Goal: Information Seeking & Learning: Learn about a topic

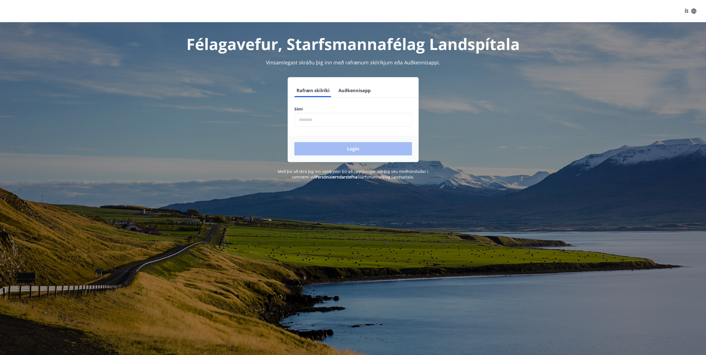
click at [311, 121] on input "phone" at bounding box center [353, 120] width 118 height 14
type input "********"
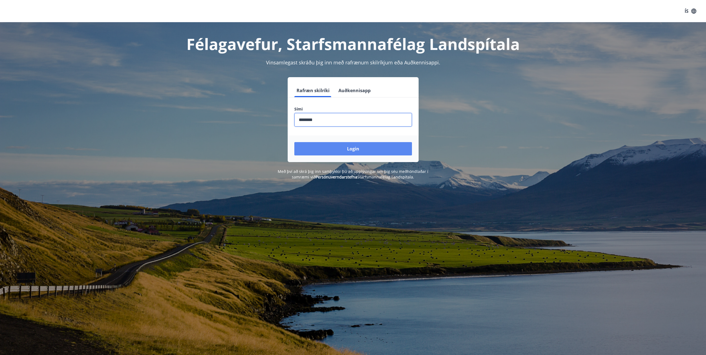
click at [339, 148] on button "Login" at bounding box center [353, 148] width 118 height 13
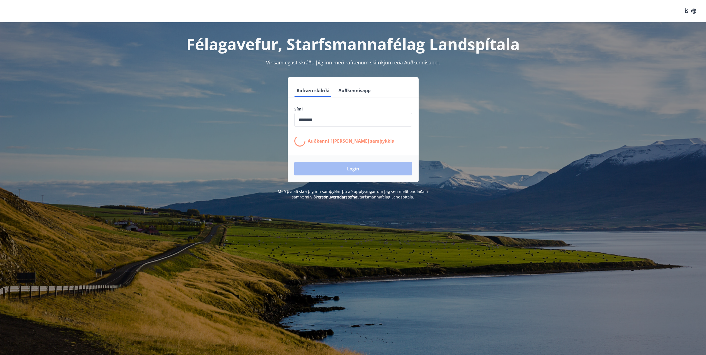
scroll to position [58, 0]
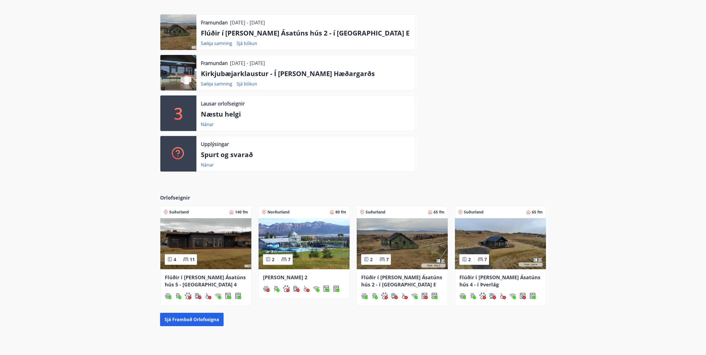
drag, startPoint x: 70, startPoint y: 77, endPoint x: 66, endPoint y: 90, distance: 13.8
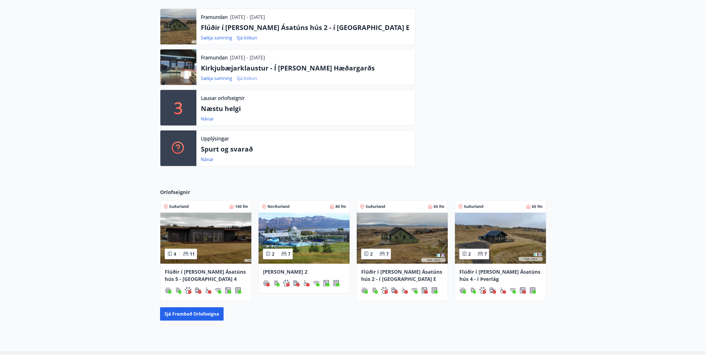
click at [252, 79] on link "Sjá bókun" at bounding box center [247, 78] width 21 height 6
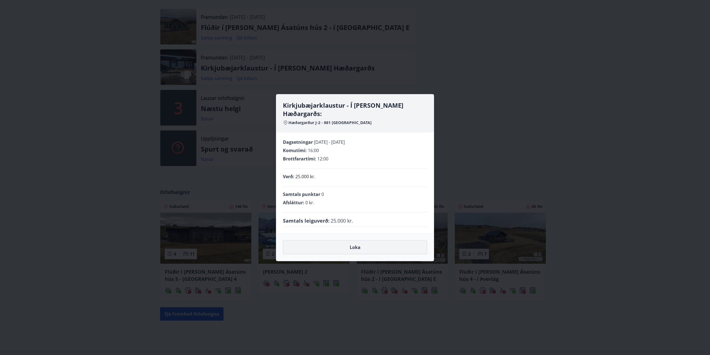
click at [369, 243] on button "Loka" at bounding box center [355, 247] width 144 height 14
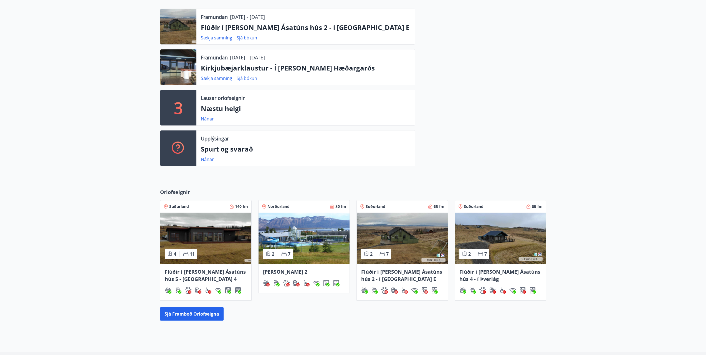
click at [254, 77] on link "Sjá bókun" at bounding box center [247, 78] width 21 height 6
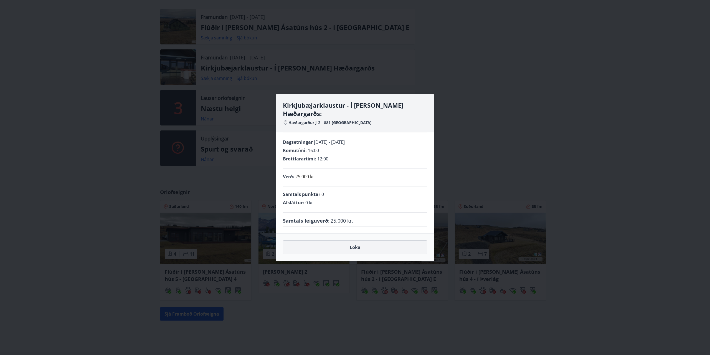
click at [355, 245] on button "Loka" at bounding box center [355, 247] width 144 height 14
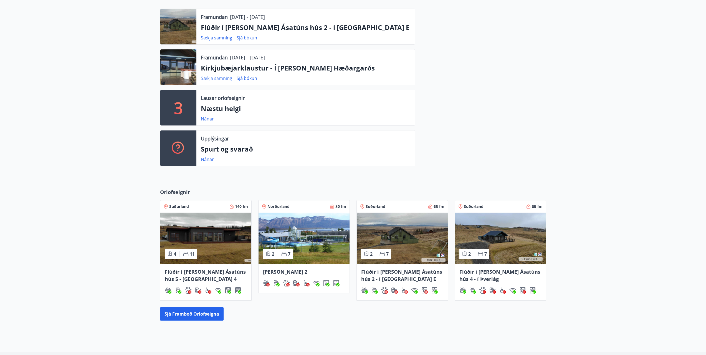
click at [215, 77] on link "Sækja samning" at bounding box center [216, 78] width 31 height 6
click at [488, 102] on div at bounding box center [480, 90] width 131 height 162
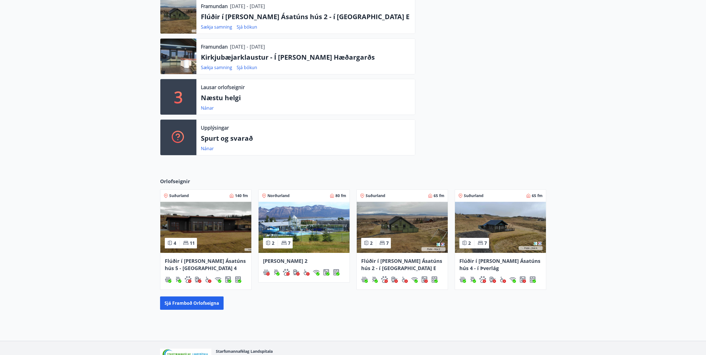
scroll to position [191, 0]
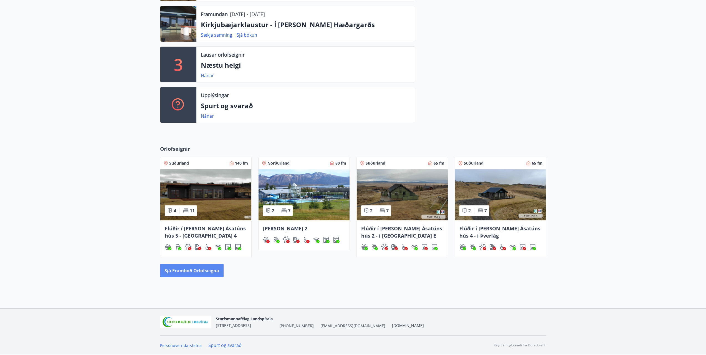
click at [181, 268] on button "Sjá framboð orlofseigna" at bounding box center [192, 270] width 64 height 13
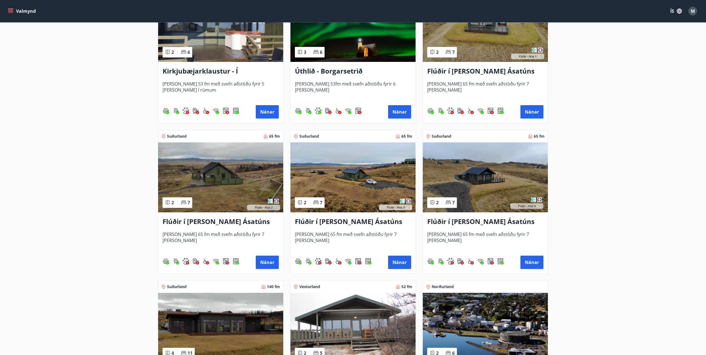
scroll to position [296, 0]
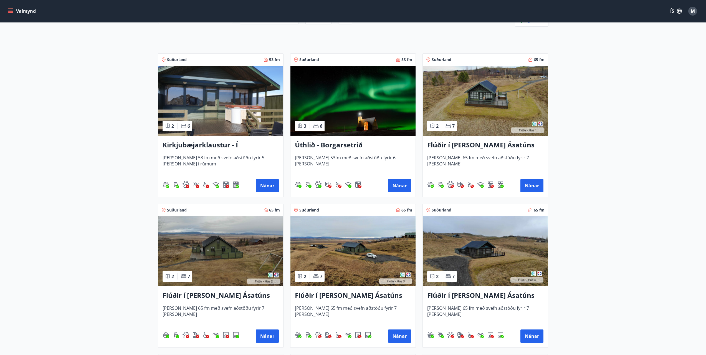
click at [209, 87] on img at bounding box center [220, 101] width 125 height 70
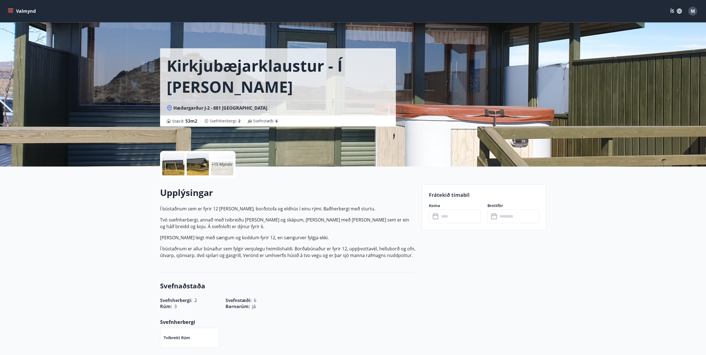
click at [460, 218] on input "text" at bounding box center [459, 216] width 41 height 14
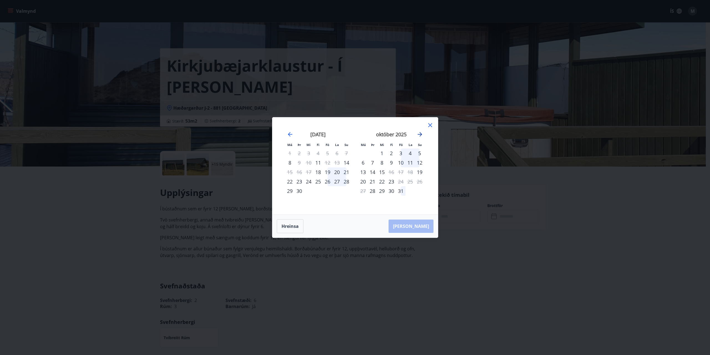
click at [419, 132] on icon "Move forward to switch to the next month." at bounding box center [420, 134] width 7 height 7
click at [432, 124] on icon at bounding box center [430, 125] width 7 height 7
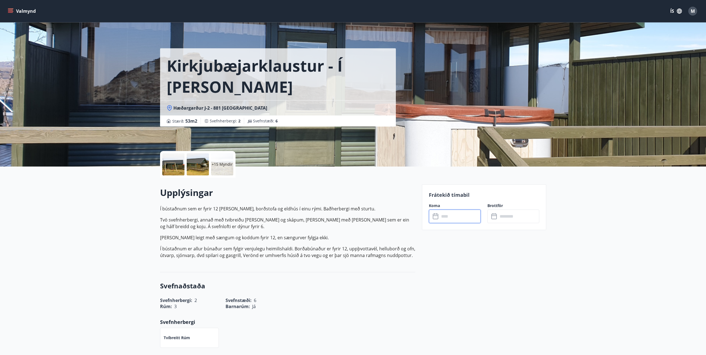
click at [27, 9] on button "Valmynd" at bounding box center [22, 11] width 31 height 10
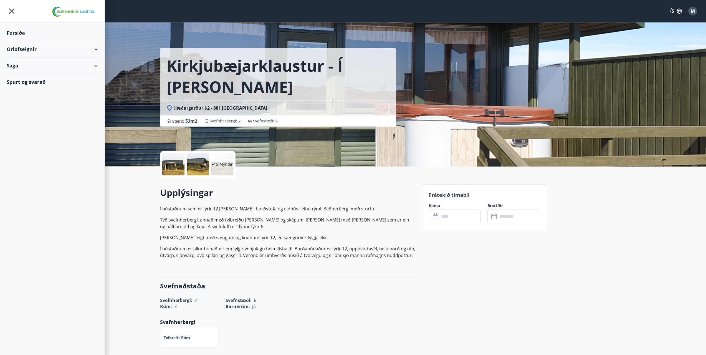
click at [21, 35] on div "Forsíða" at bounding box center [52, 33] width 91 height 16
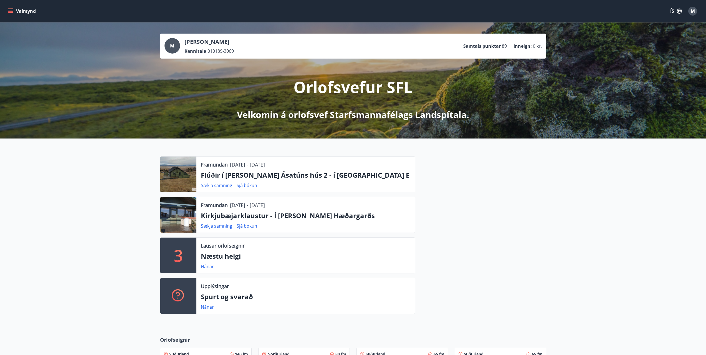
drag, startPoint x: 230, startPoint y: 205, endPoint x: 290, endPoint y: 205, distance: 59.1
click at [290, 205] on div "Framundan [DATE] - [DATE]" at bounding box center [306, 204] width 210 height 7
click at [290, 204] on div "Framundan [DATE] - [DATE]" at bounding box center [306, 204] width 210 height 7
click at [14, 10] on button "Valmynd" at bounding box center [22, 11] width 31 height 10
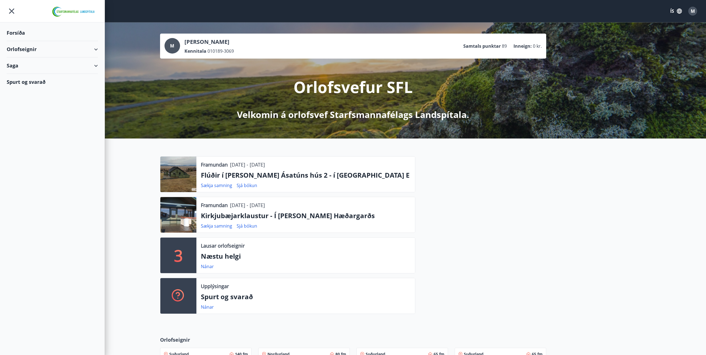
click at [96, 47] on div "Orlofseignir" at bounding box center [52, 49] width 91 height 16
click at [20, 62] on div "Framboð" at bounding box center [52, 63] width 82 height 12
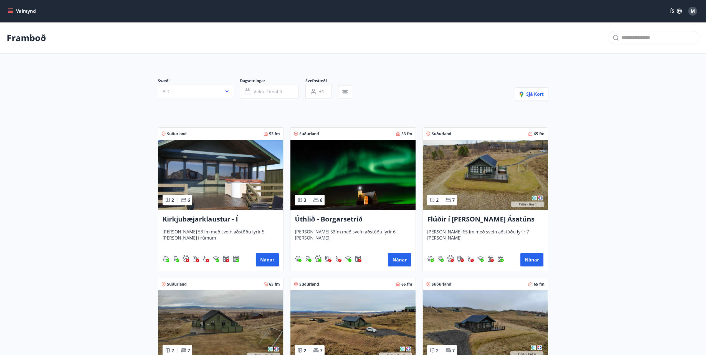
click at [186, 91] on button "Allt" at bounding box center [195, 91] width 75 height 13
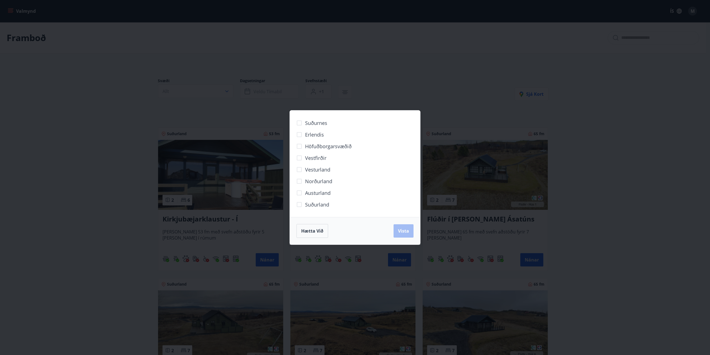
click at [321, 191] on span "Austurland" at bounding box center [318, 192] width 26 height 7
click at [317, 204] on span "Suðurland" at bounding box center [317, 204] width 24 height 7
click at [405, 233] on span "Vista" at bounding box center [403, 231] width 11 height 6
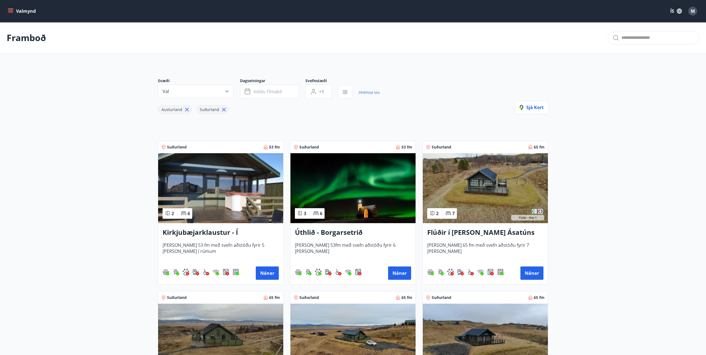
scroll to position [148, 0]
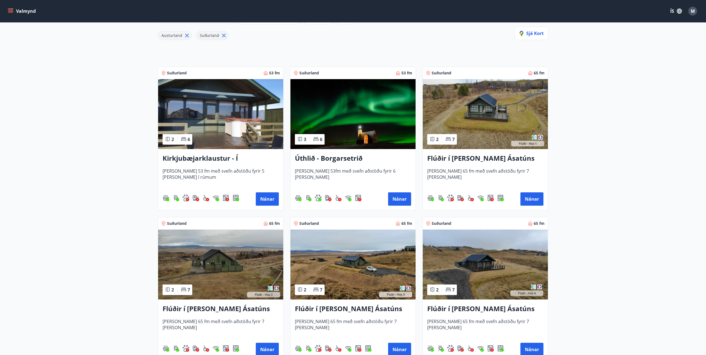
click at [219, 99] on img at bounding box center [220, 114] width 125 height 70
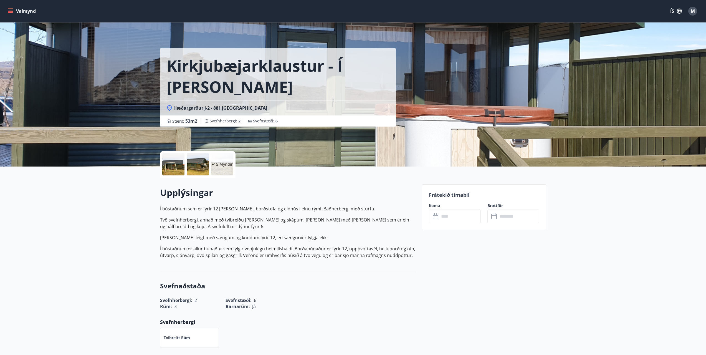
click at [449, 215] on input "text" at bounding box center [459, 216] width 41 height 14
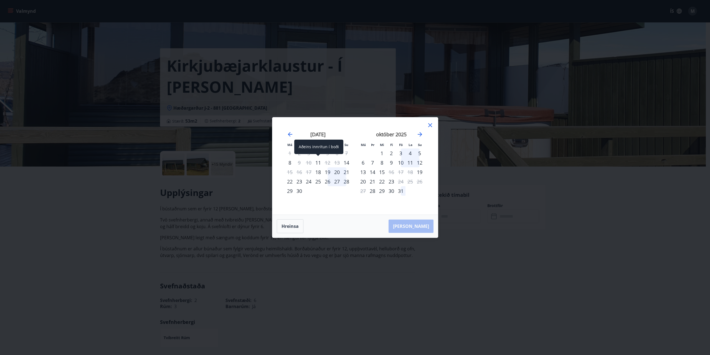
click at [319, 162] on div "11" at bounding box center [317, 162] width 9 height 9
click at [308, 163] on div "10" at bounding box center [308, 162] width 9 height 9
click at [429, 123] on icon at bounding box center [430, 125] width 7 height 7
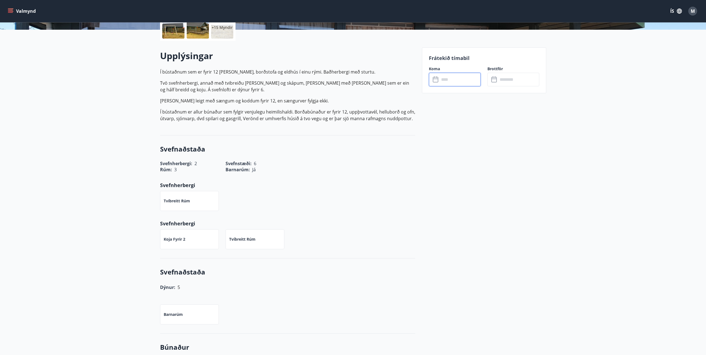
scroll to position [148, 0]
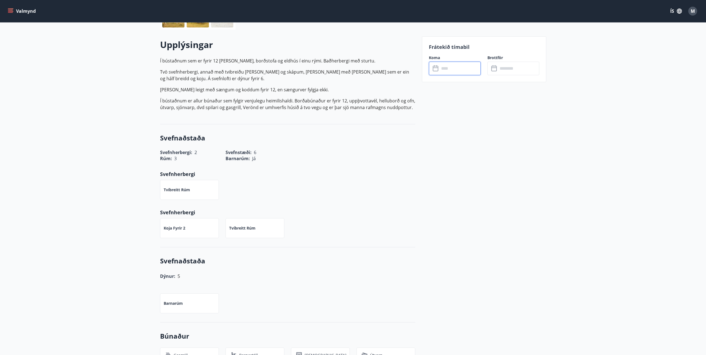
click at [456, 70] on input "text" at bounding box center [459, 69] width 41 height 14
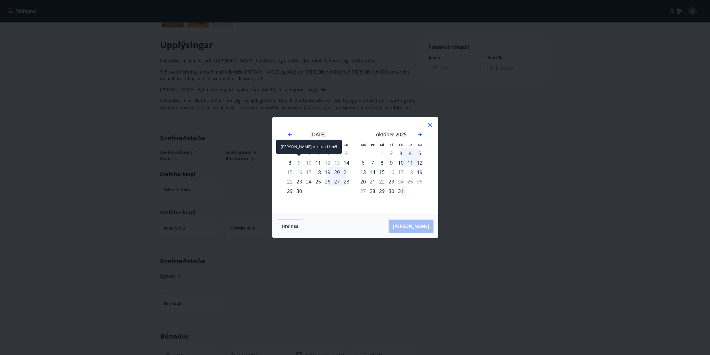
click at [297, 163] on div "9" at bounding box center [299, 162] width 9 height 9
click at [290, 163] on div "8" at bounding box center [289, 162] width 9 height 9
click at [430, 124] on icon at bounding box center [430, 125] width 7 height 7
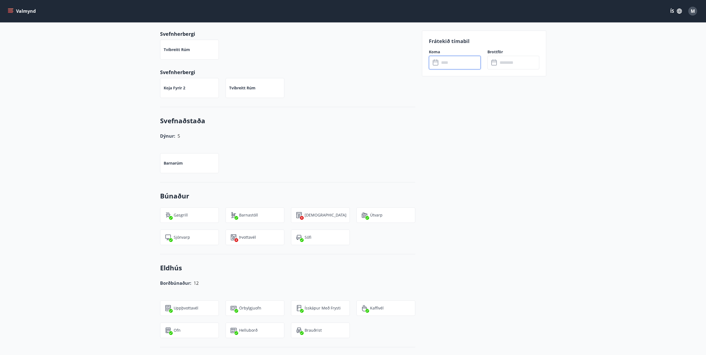
scroll to position [296, 0]
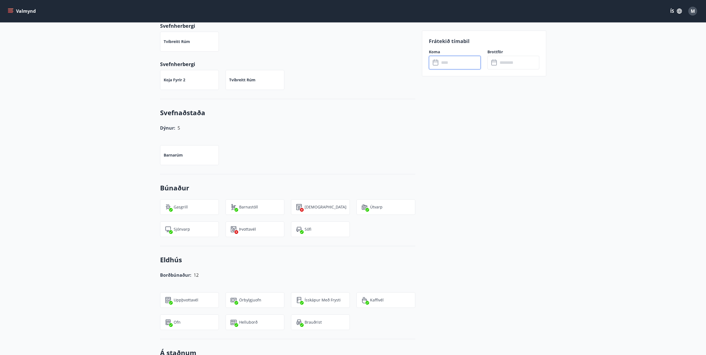
click at [448, 58] on input "text" at bounding box center [459, 63] width 41 height 14
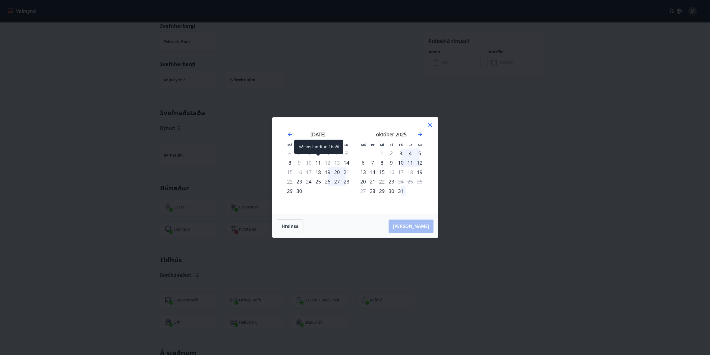
click at [319, 164] on div "11" at bounding box center [317, 162] width 9 height 9
click at [326, 162] on div "12" at bounding box center [327, 162] width 9 height 9
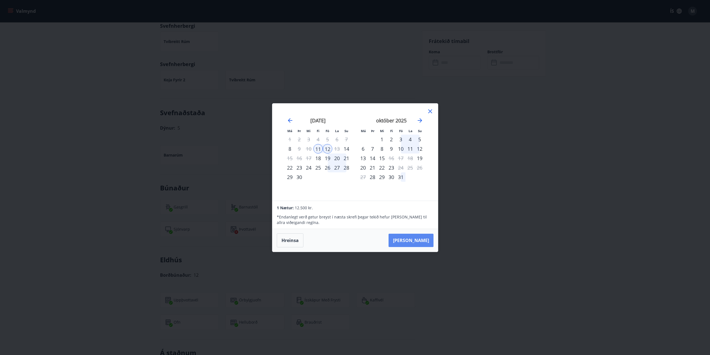
click at [415, 242] on button "[PERSON_NAME]" at bounding box center [411, 239] width 45 height 13
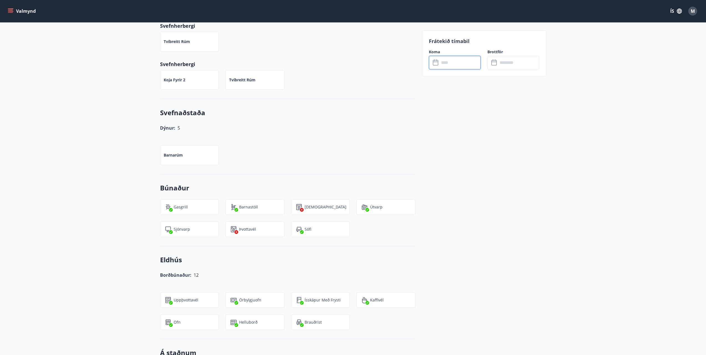
type input "******"
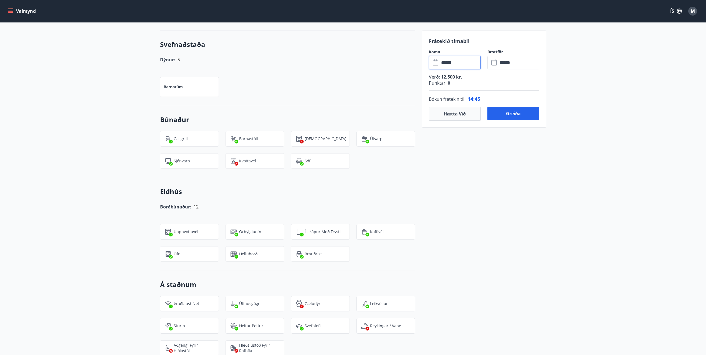
scroll to position [0, 0]
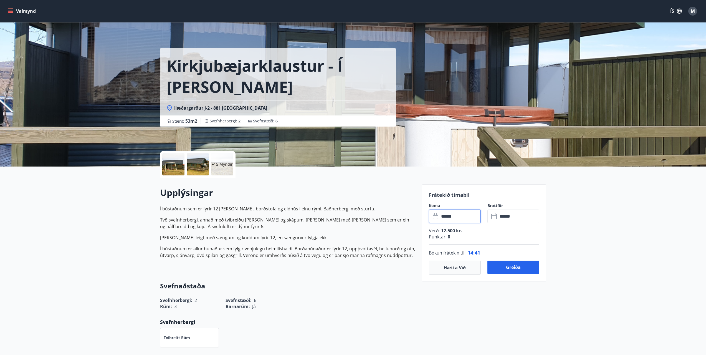
click at [26, 8] on button "Valmynd" at bounding box center [22, 11] width 31 height 10
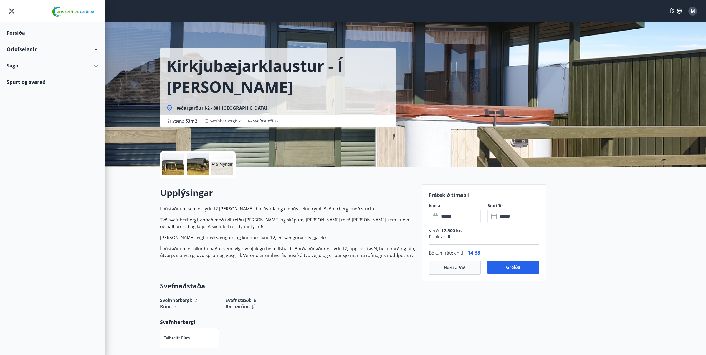
scroll to position [1, 0]
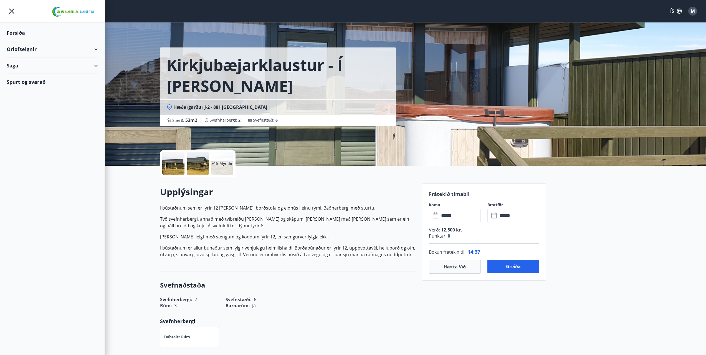
click at [22, 82] on div "Spurt og svarað" at bounding box center [52, 82] width 91 height 16
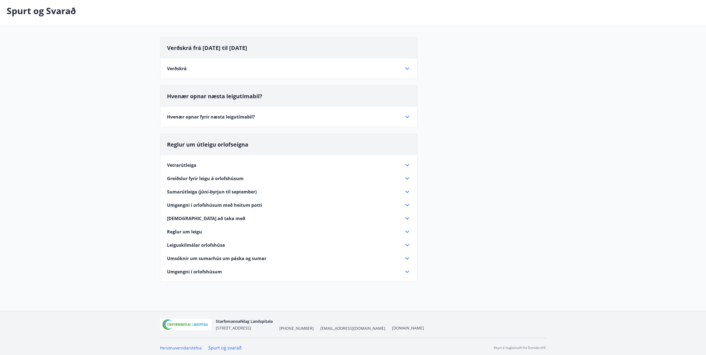
scroll to position [29, 0]
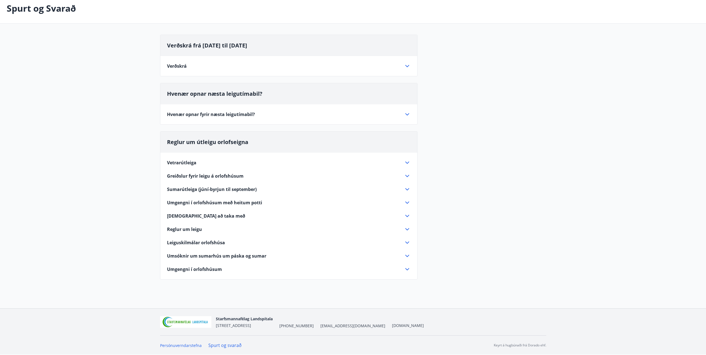
drag, startPoint x: 130, startPoint y: 153, endPoint x: 130, endPoint y: 167, distance: 14.4
click at [231, 174] on span "Greiðslur fyrir leigu á orlofshúsum" at bounding box center [205, 176] width 77 height 6
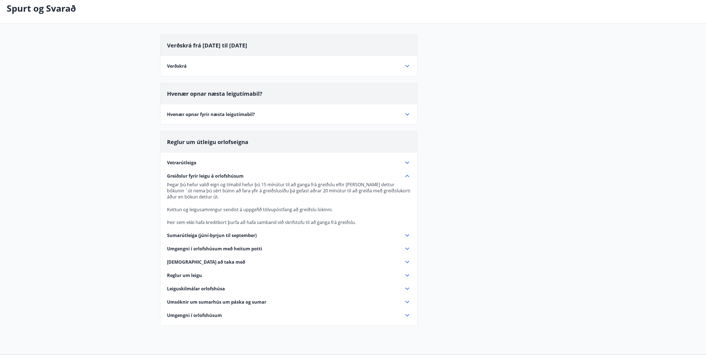
click at [209, 163] on div "Vetrarútleiga" at bounding box center [285, 162] width 237 height 6
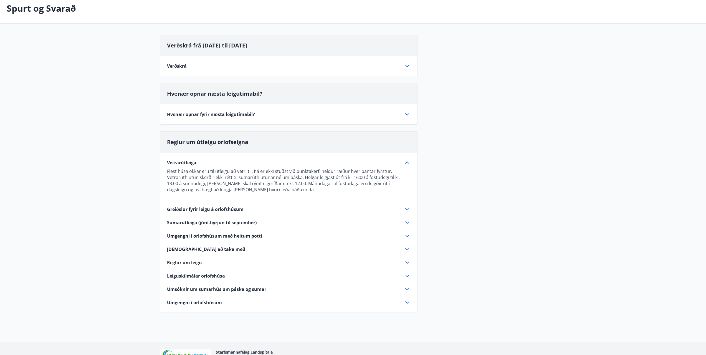
click at [211, 161] on div "Vetrarútleiga" at bounding box center [285, 162] width 237 height 6
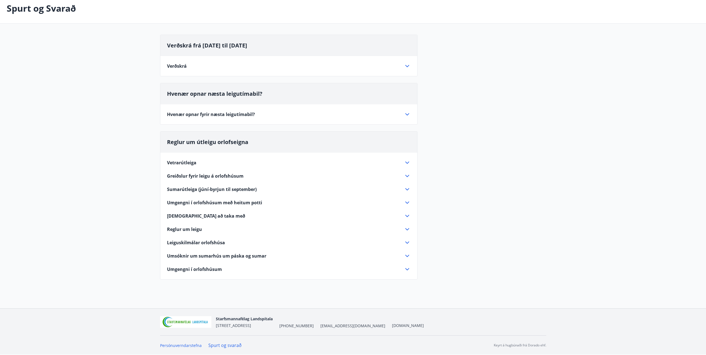
click at [211, 161] on div "Vetrarútleiga" at bounding box center [285, 162] width 237 height 6
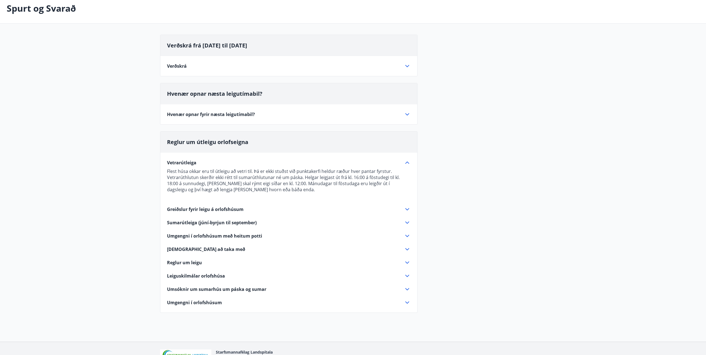
click at [253, 115] on span "Hvenær opnar fyrir næsta leigutímabil?" at bounding box center [211, 114] width 88 height 6
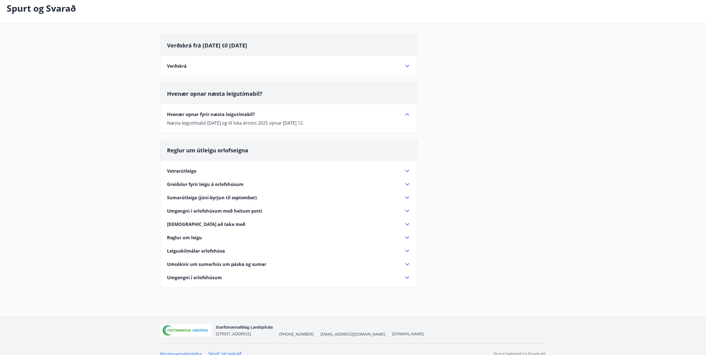
click at [220, 65] on div "Verðskrá" at bounding box center [285, 66] width 237 height 6
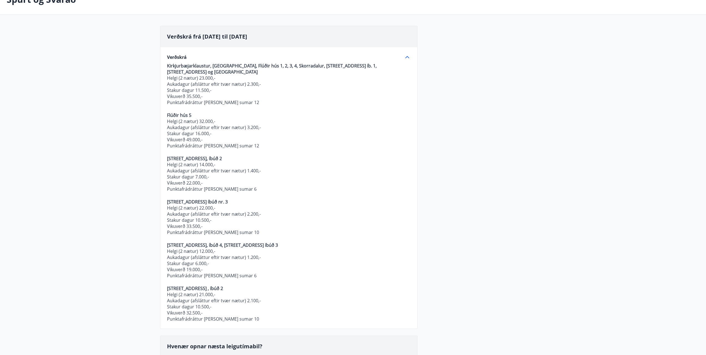
drag, startPoint x: 467, startPoint y: 68, endPoint x: 465, endPoint y: 74, distance: 6.1
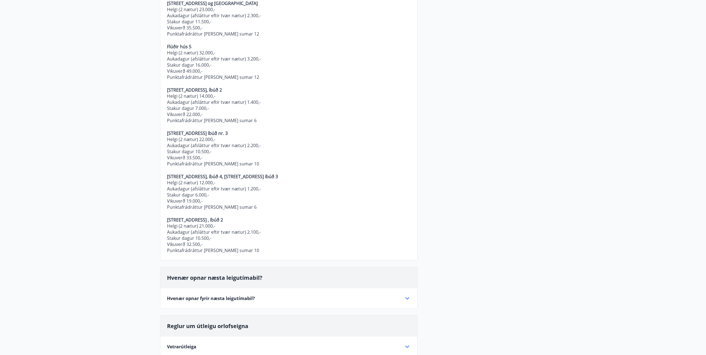
scroll to position [108, 0]
drag, startPoint x: 108, startPoint y: 53, endPoint x: 105, endPoint y: 60, distance: 7.4
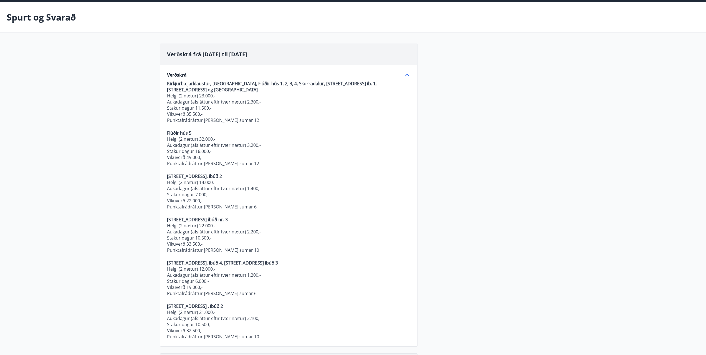
scroll to position [0, 0]
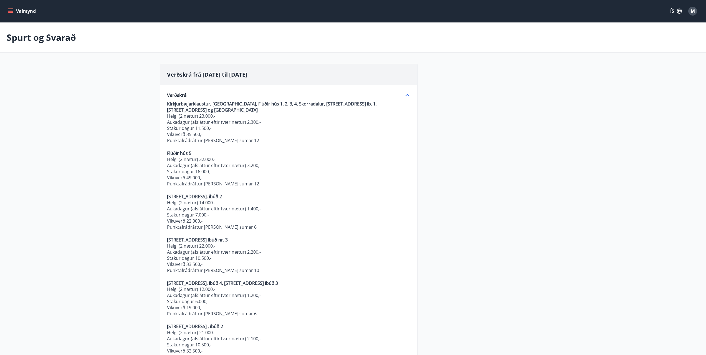
click at [9, 9] on icon "menu" at bounding box center [11, 9] width 6 height 1
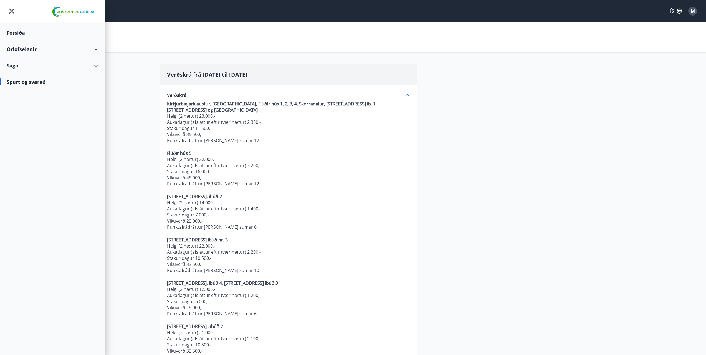
click at [97, 50] on div "Orlofseignir" at bounding box center [52, 49] width 91 height 16
click at [99, 87] on icon at bounding box center [96, 89] width 7 height 7
click at [138, 109] on main "Spurt og Svarað Verðskrá frá [DATE] til [DATE] Verðskrá [GEOGRAPHIC_DATA], [GEO…" at bounding box center [353, 299] width 706 height 554
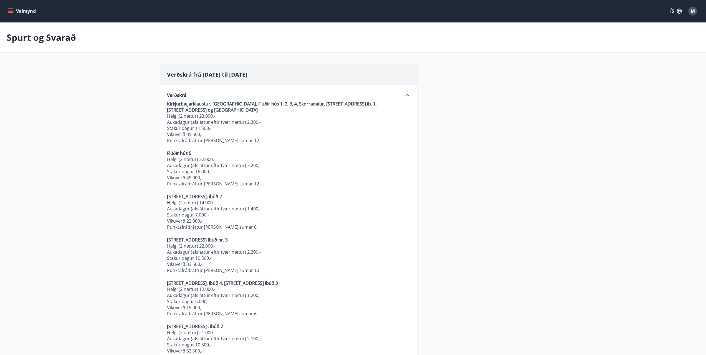
click at [21, 10] on button "Valmynd" at bounding box center [22, 11] width 31 height 10
